Goal: Find specific page/section: Find specific page/section

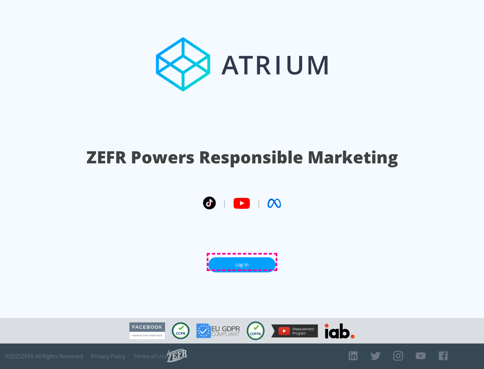
click at [242, 262] on link "Log In" at bounding box center [241, 265] width 67 height 15
